Goal: Transaction & Acquisition: Purchase product/service

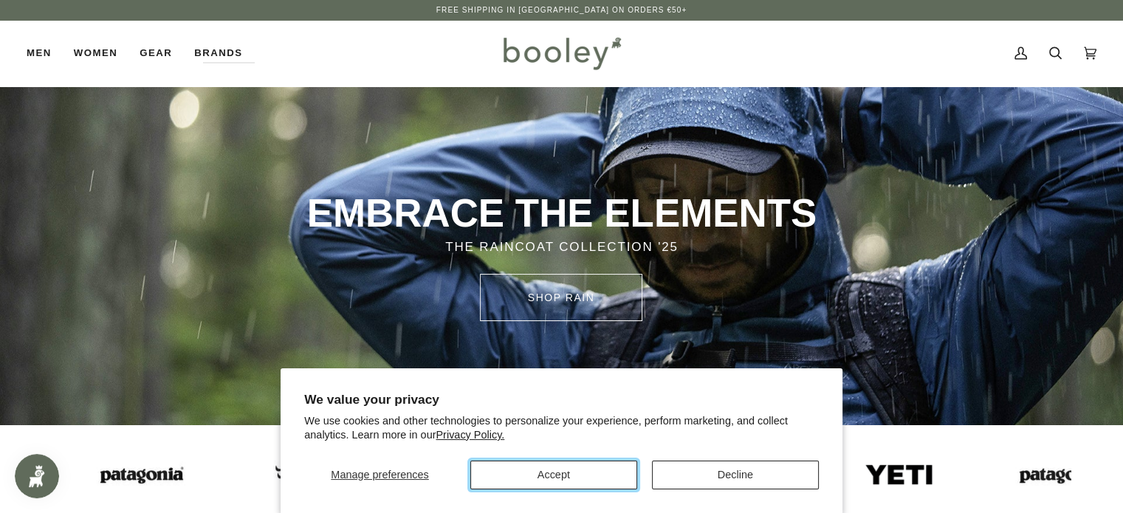
click at [531, 476] on button "Accept" at bounding box center [553, 475] width 167 height 29
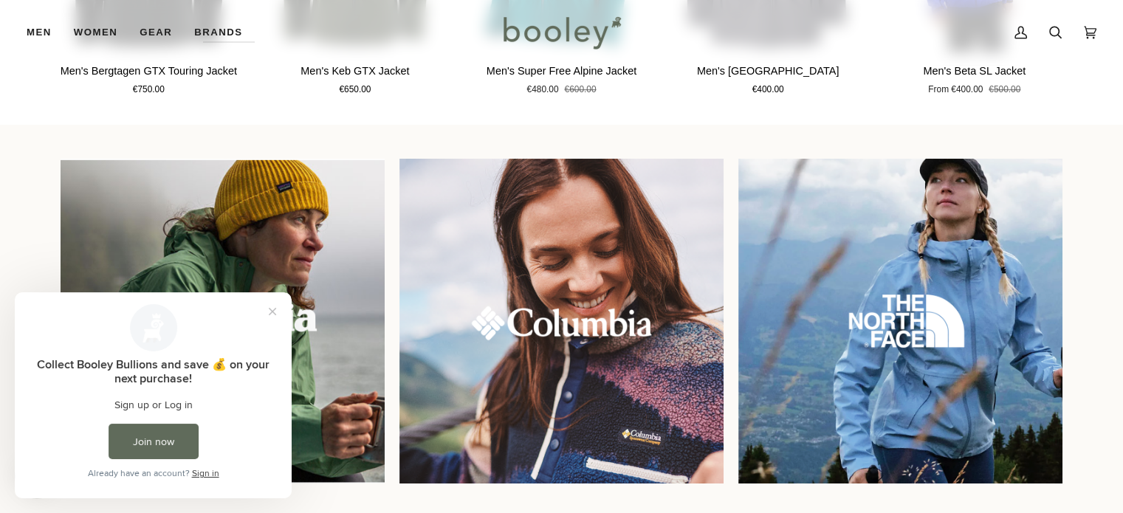
scroll to position [1182, 0]
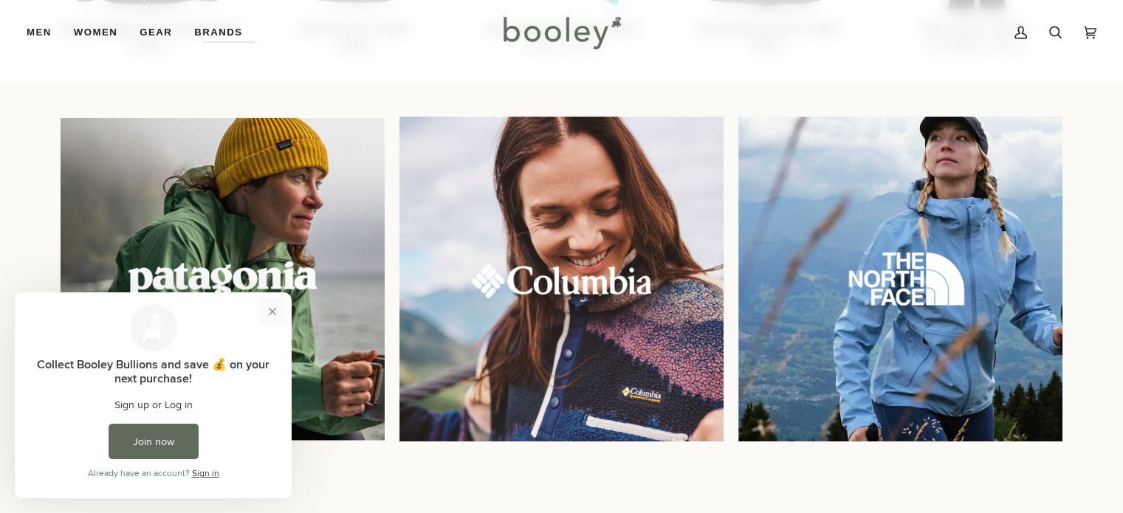
drag, startPoint x: 270, startPoint y: 309, endPoint x: 331, endPoint y: 597, distance: 295.0
click at [270, 309] on button "Close prompt" at bounding box center [272, 311] width 27 height 27
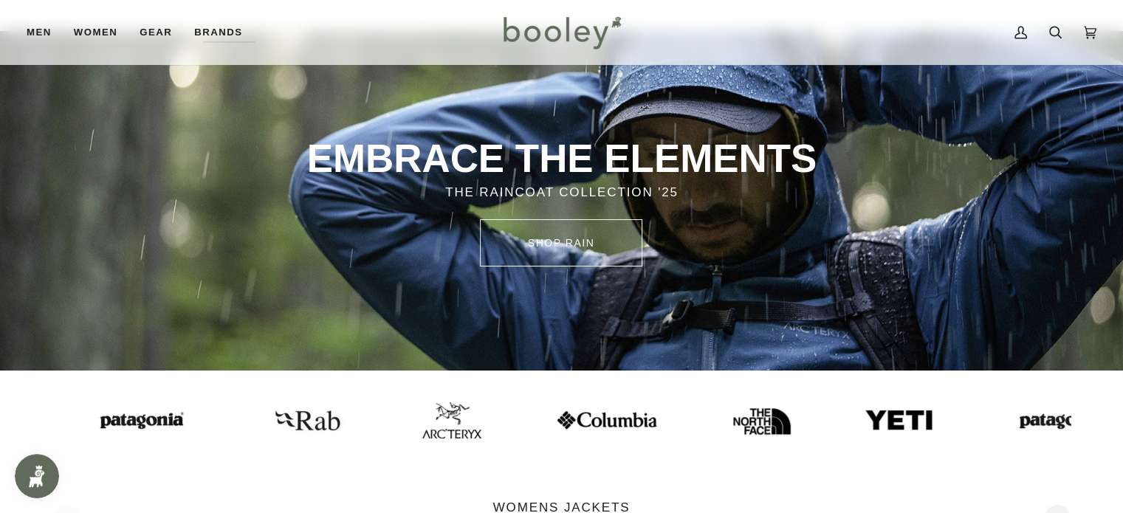
scroll to position [0, 0]
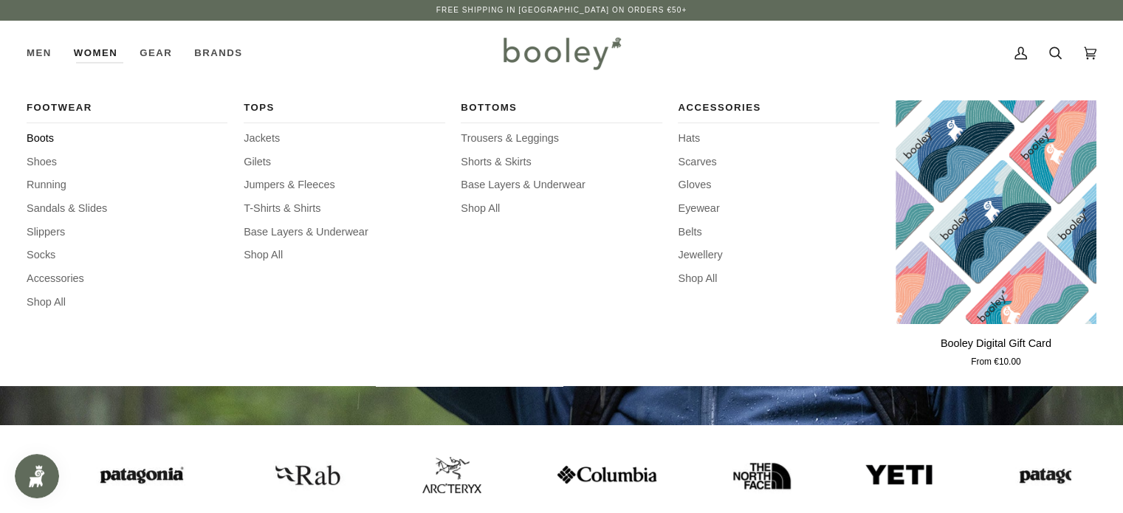
click at [44, 141] on span "Boots" at bounding box center [127, 139] width 201 height 16
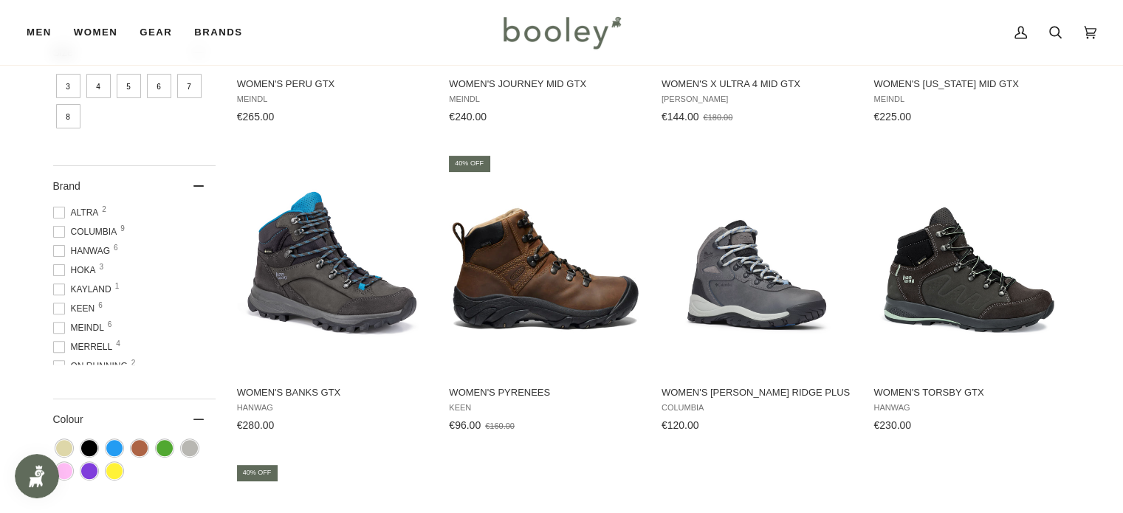
scroll to position [443, 0]
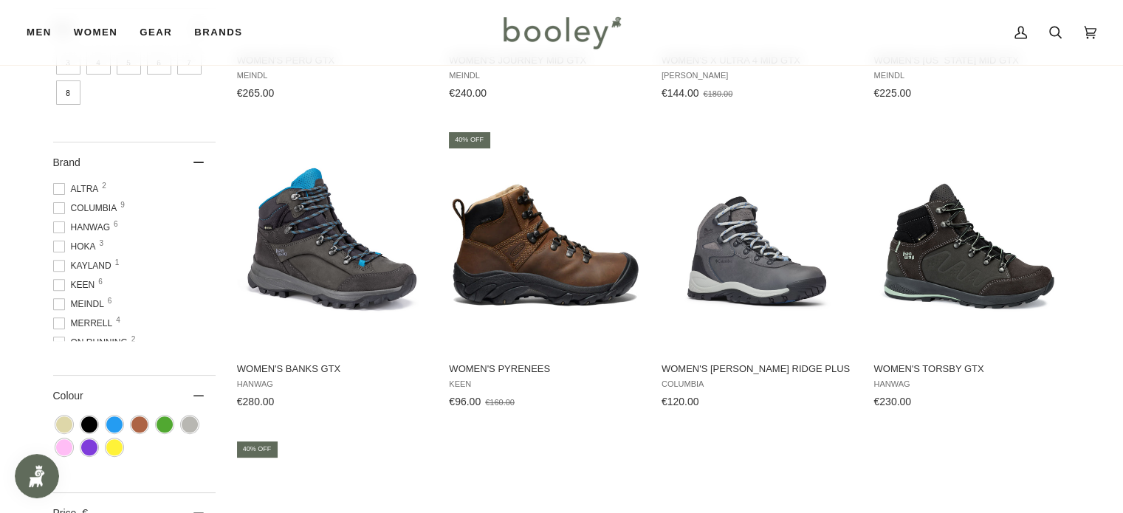
click at [61, 285] on span at bounding box center [59, 285] width 12 height 12
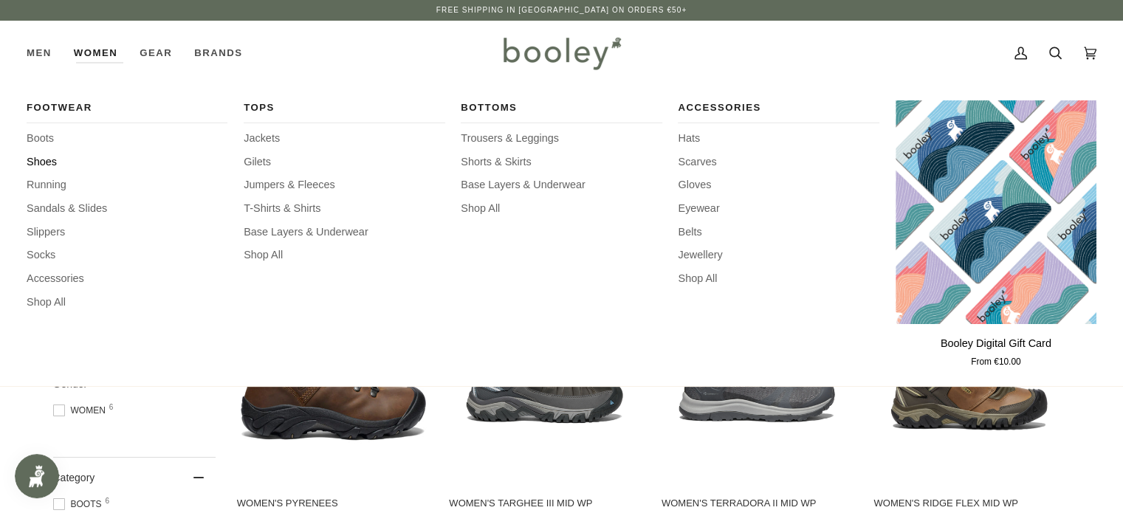
click at [48, 162] on span "Shoes" at bounding box center [127, 162] width 201 height 16
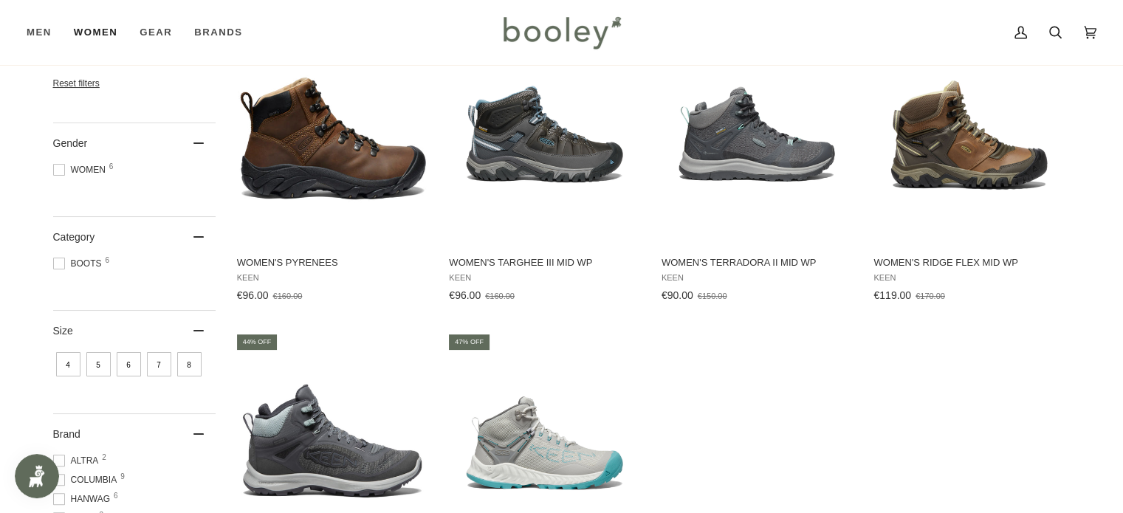
scroll to position [253, 0]
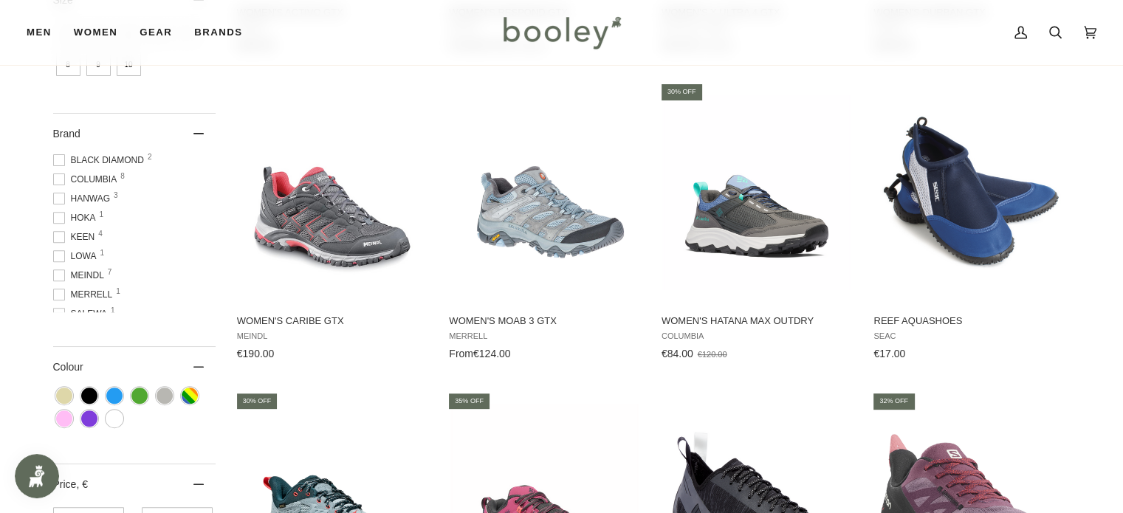
scroll to position [517, 0]
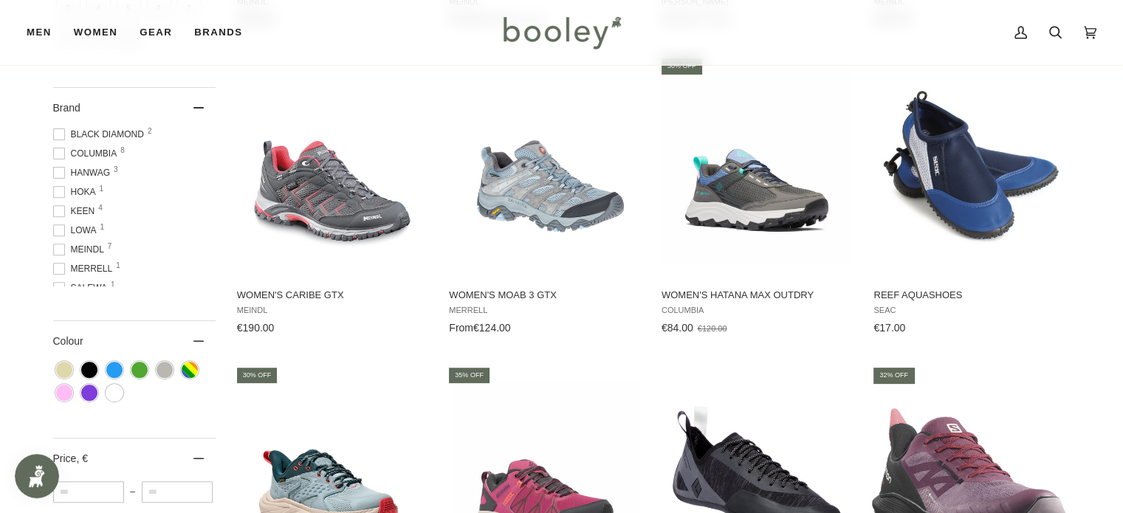
click at [56, 210] on span at bounding box center [59, 211] width 12 height 12
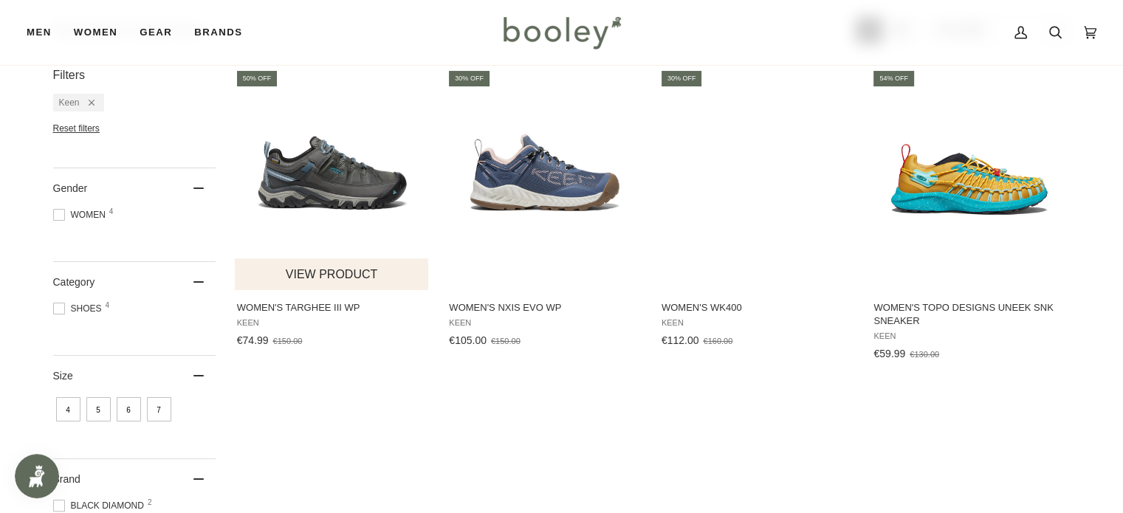
scroll to position [222, 0]
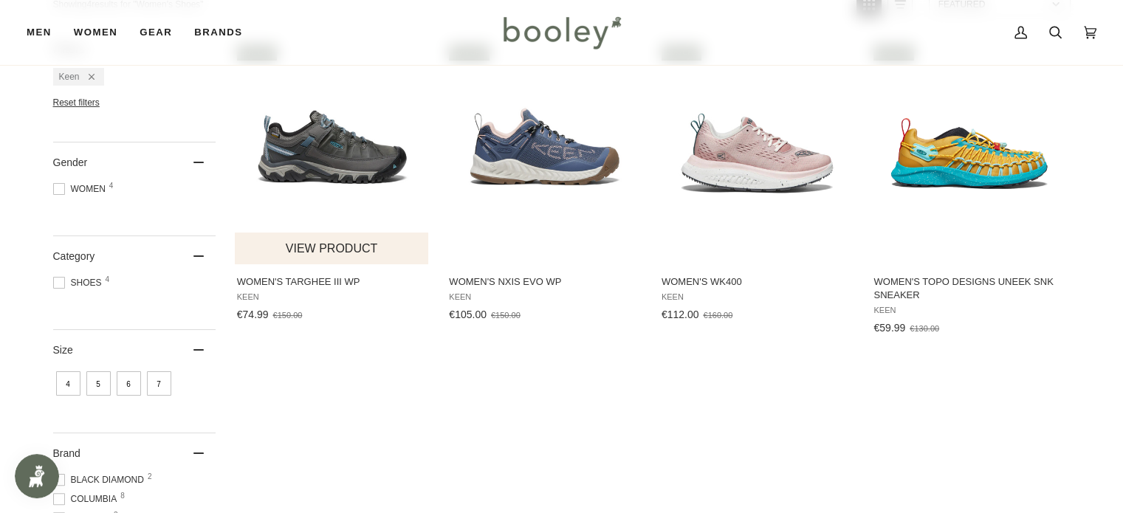
click at [320, 153] on img "Women's Targhee III WP" at bounding box center [333, 153] width 196 height 196
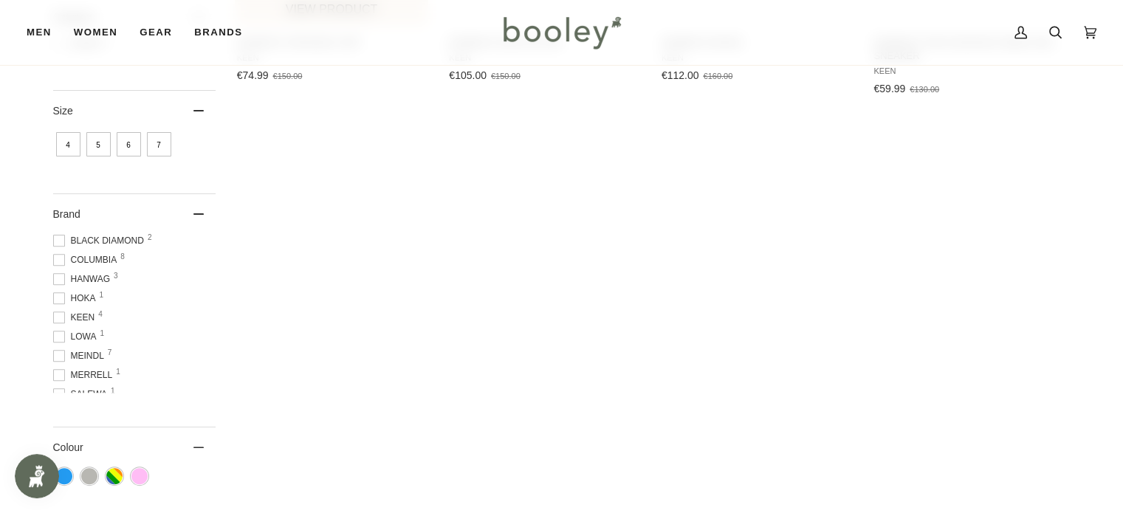
scroll to position [478, 0]
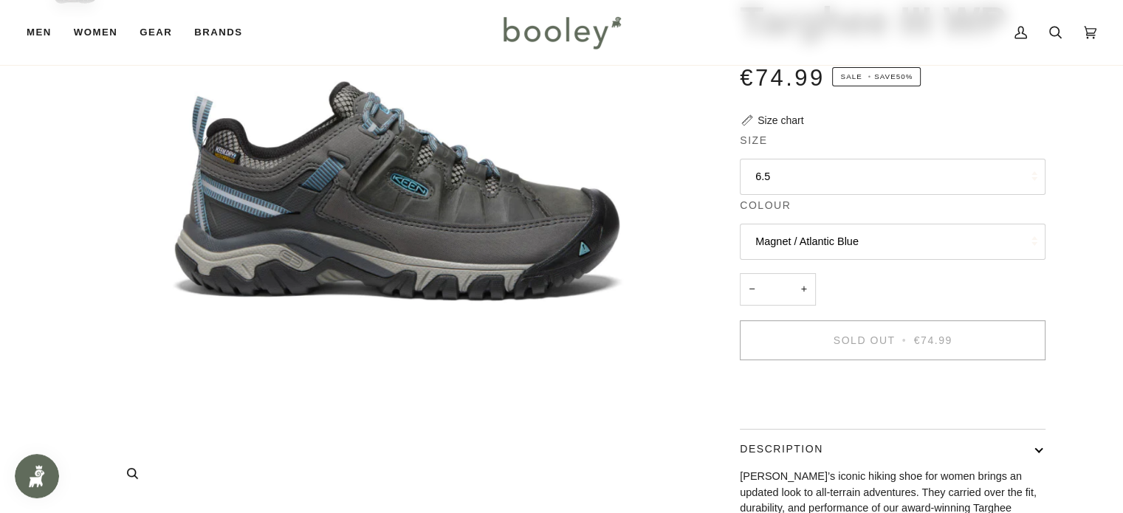
scroll to position [222, 0]
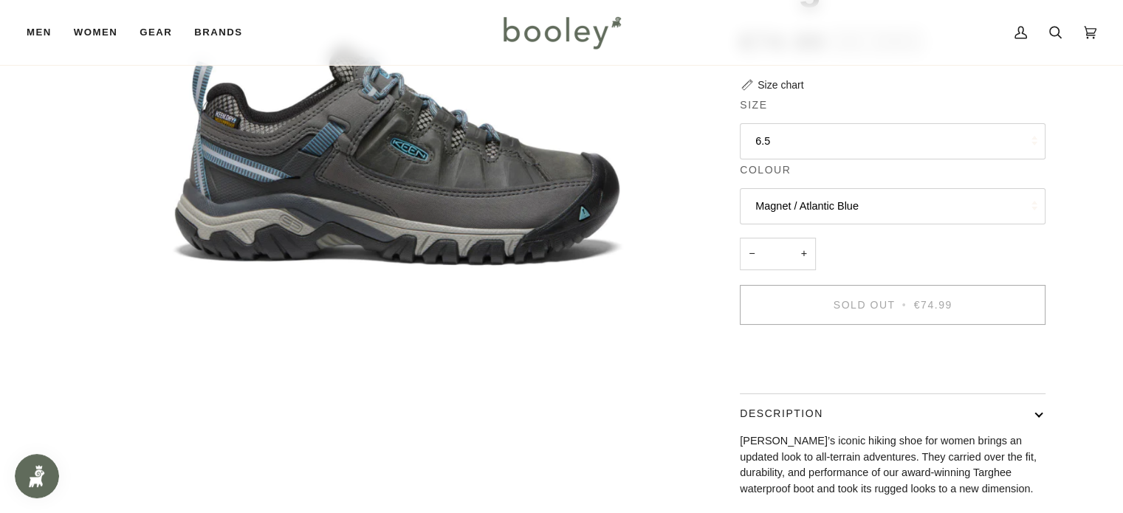
click at [903, 132] on button "6.5" at bounding box center [893, 141] width 306 height 36
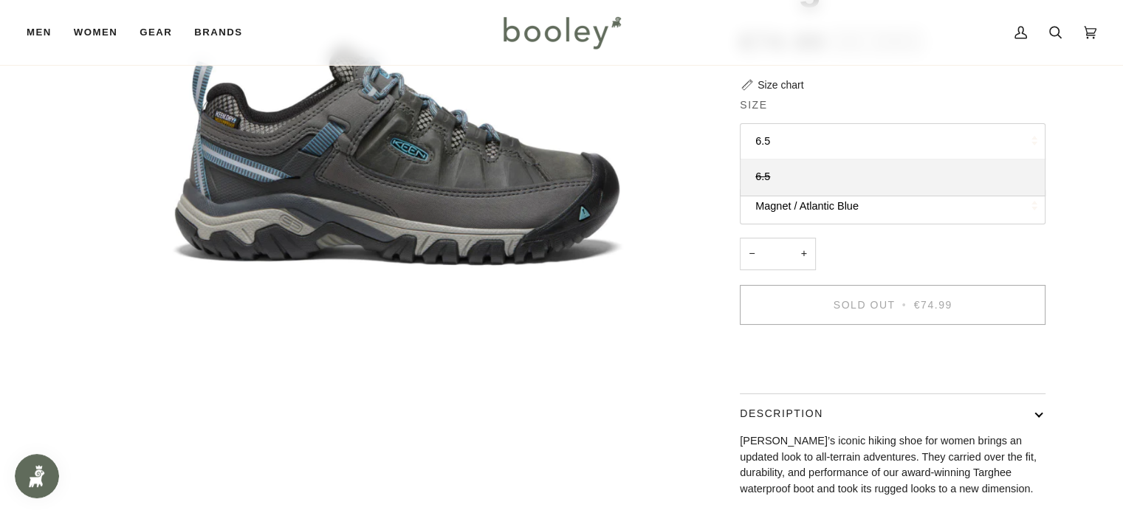
click at [900, 132] on button "6.5" at bounding box center [893, 141] width 306 height 36
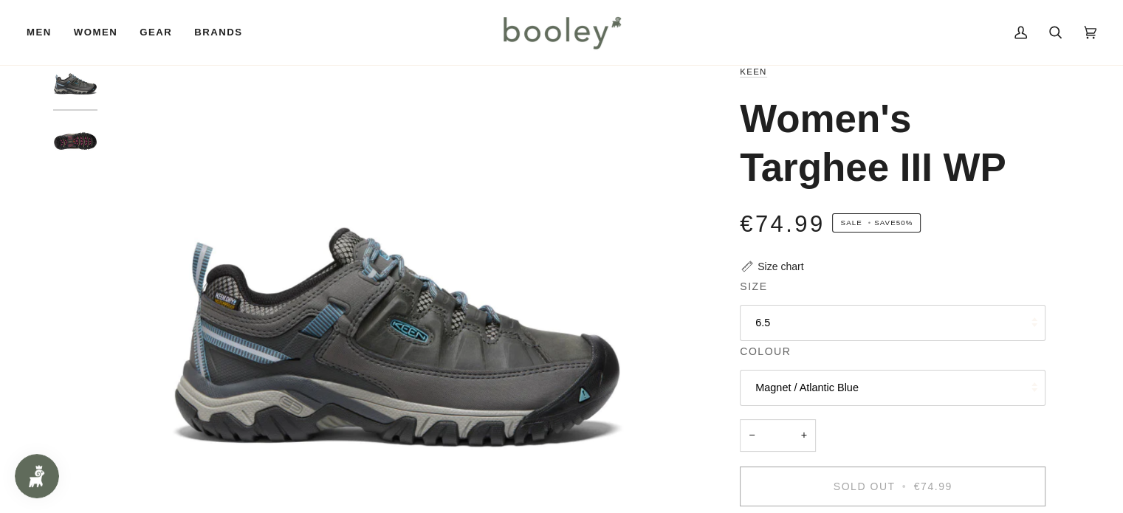
scroll to position [74, 0]
